Goal: Navigation & Orientation: Find specific page/section

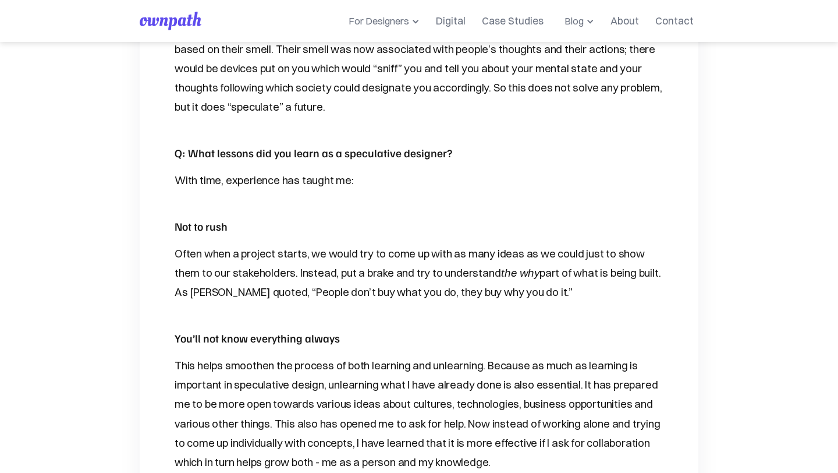
scroll to position [1445, 0]
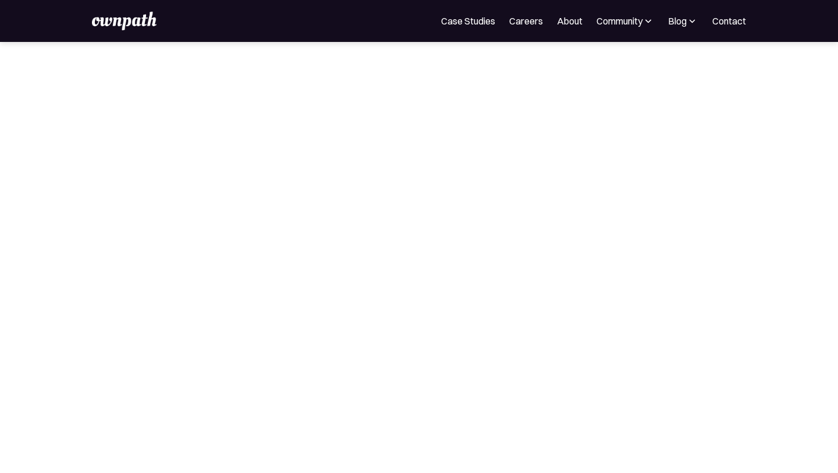
scroll to position [563, 0]
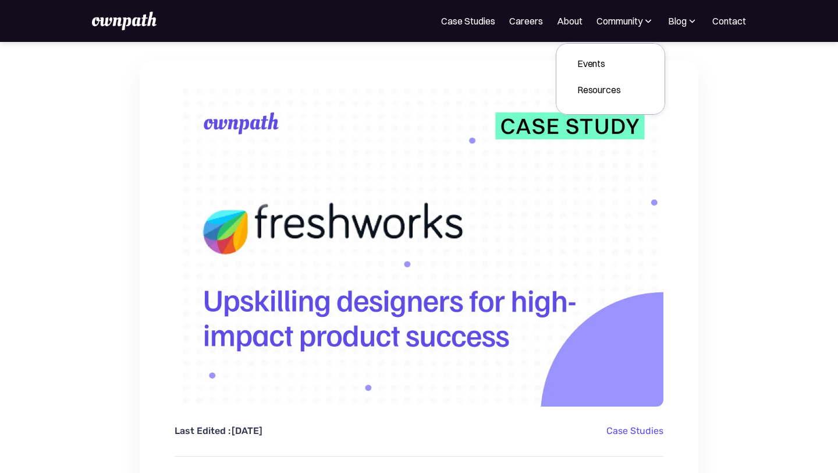
scroll to position [450, 0]
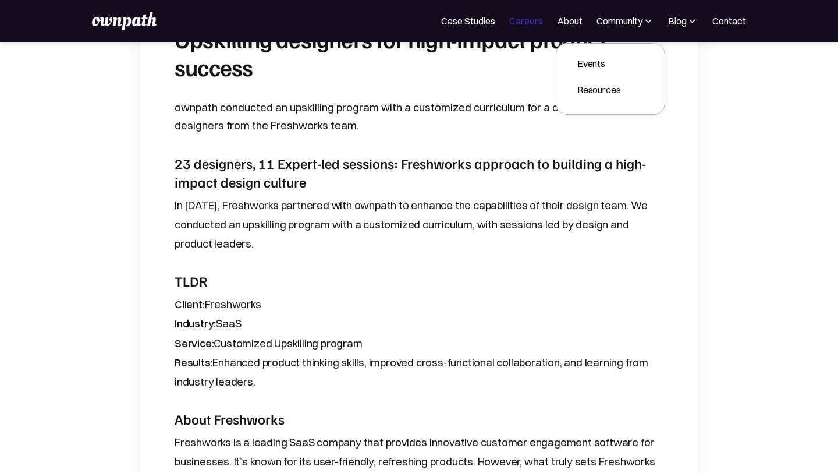
click at [530, 23] on link "Careers" at bounding box center [526, 21] width 34 height 14
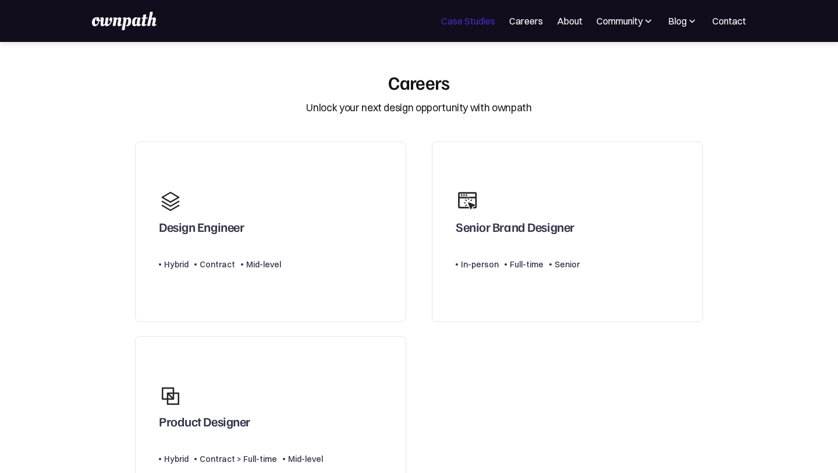
click at [473, 20] on link "Case Studies" at bounding box center [468, 21] width 54 height 14
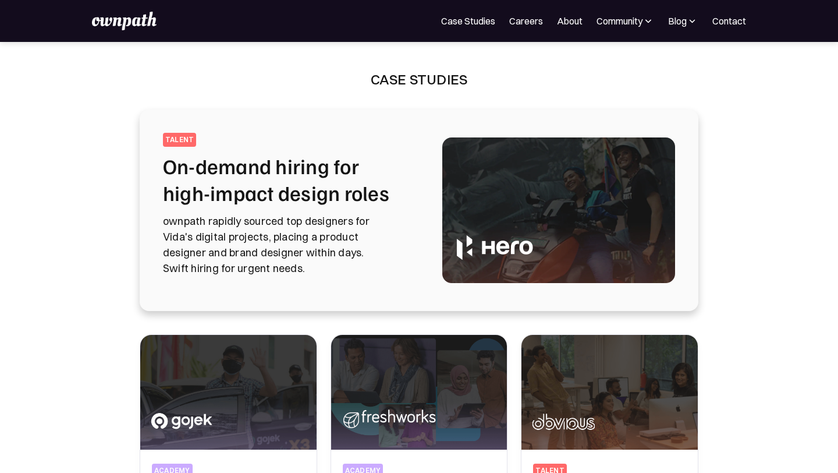
click at [128, 22] on img at bounding box center [124, 21] width 64 height 19
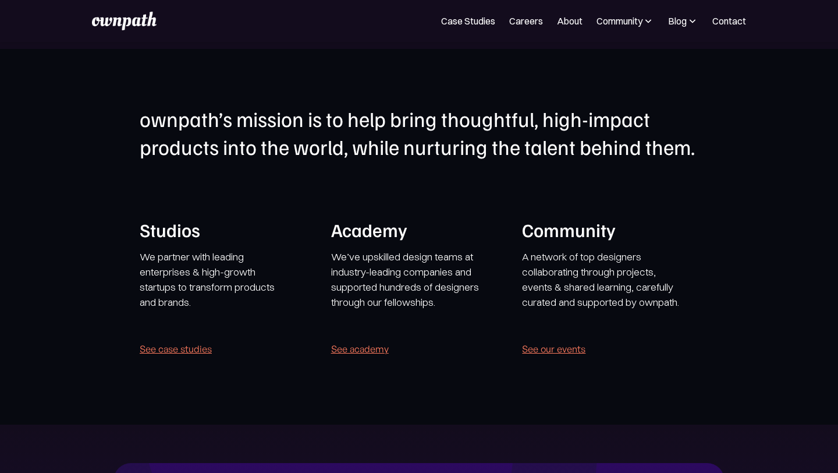
scroll to position [2230, 0]
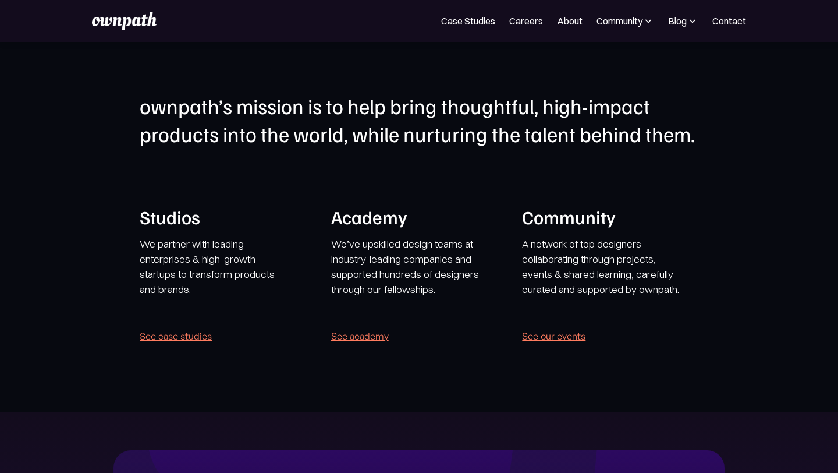
click at [370, 336] on link "See academy" at bounding box center [360, 336] width 58 height 16
